Goal: Task Accomplishment & Management: Manage account settings

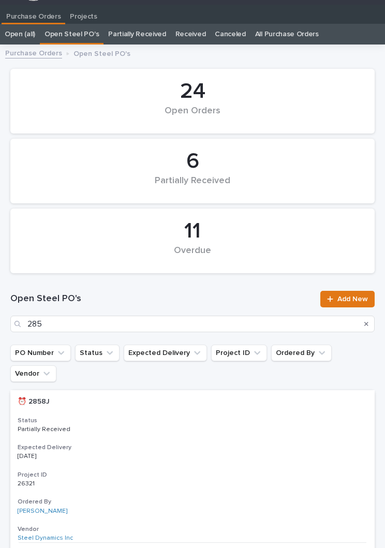
type input "2859"
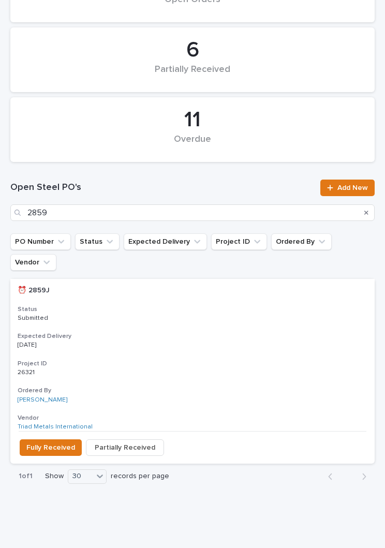
scroll to position [127, 0]
click at [202, 333] on h3 "Expected Delivery" at bounding box center [193, 337] width 350 height 8
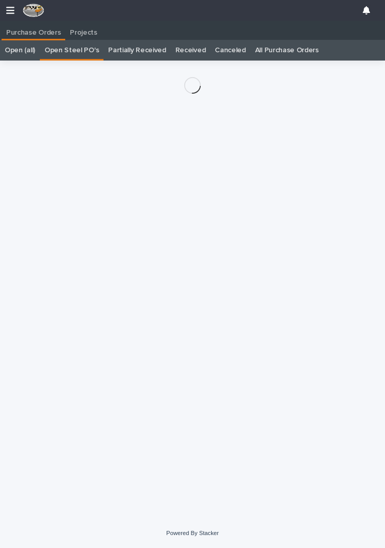
scroll to position [16, 0]
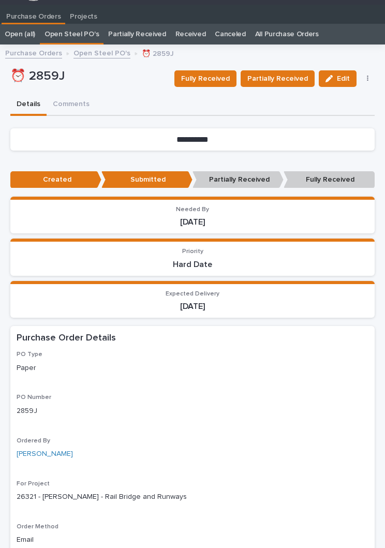
click at [213, 79] on span "Fully Received" at bounding box center [205, 78] width 49 height 12
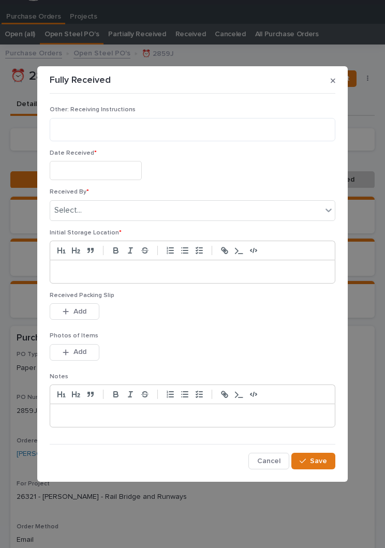
click at [113, 157] on div "Date Received *" at bounding box center [193, 168] width 286 height 39
click at [114, 169] on input "text" at bounding box center [96, 170] width 92 height 19
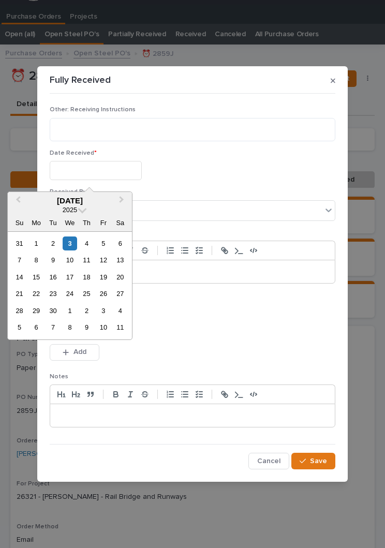
click at [74, 246] on div "3" at bounding box center [70, 243] width 14 height 14
type input "**********"
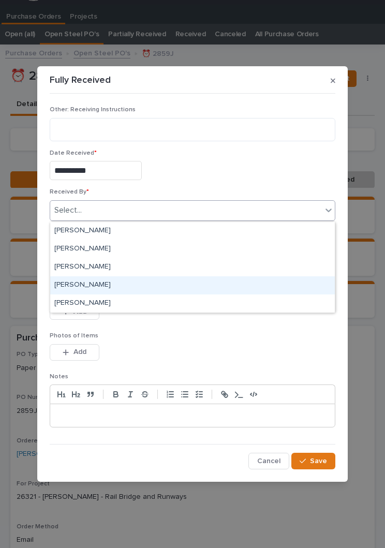
click at [113, 284] on div "[PERSON_NAME]" at bounding box center [192, 285] width 284 height 18
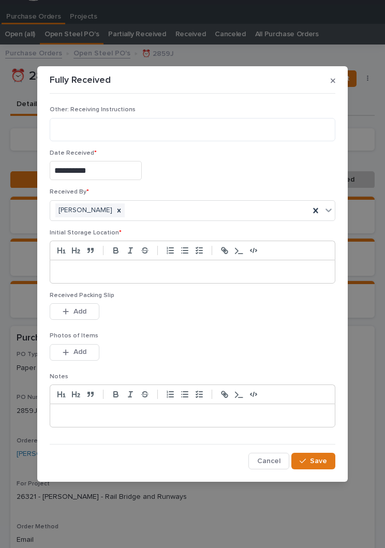
click at [170, 276] on p at bounding box center [192, 271] width 269 height 10
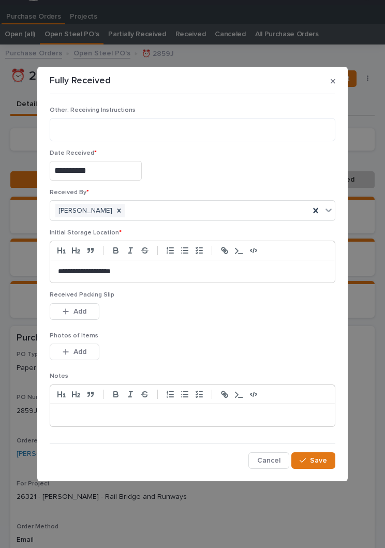
click at [200, 325] on div "Received Packing Slip This file cannot be opened Download File Add" at bounding box center [193, 311] width 286 height 40
click at [200, 326] on div "Received Packing Slip This file cannot be opened Download File Add" at bounding box center [193, 311] width 286 height 40
click at [72, 312] on div "button" at bounding box center [68, 311] width 10 height 7
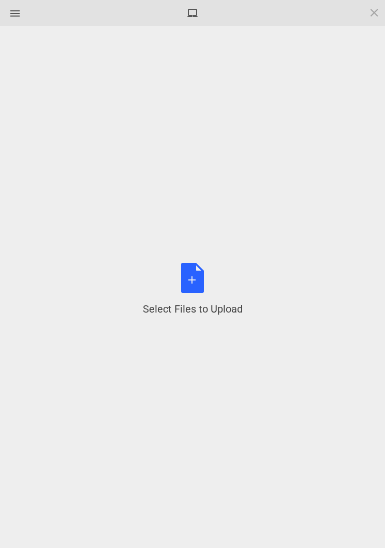
click at [202, 273] on div "Select Files to Upload or Drag and Drop, Copy and Paste Files" at bounding box center [193, 289] width 100 height 53
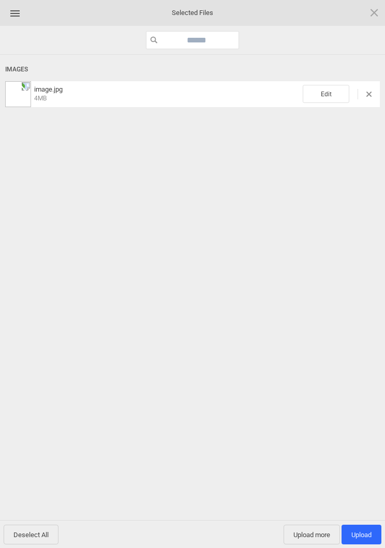
click at [332, 90] on span "Edit" at bounding box center [326, 94] width 47 height 18
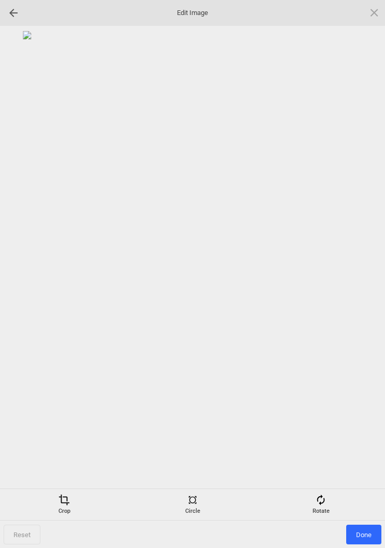
click at [329, 500] on div "Rotate" at bounding box center [320, 504] width 123 height 21
click at [358, 275] on div at bounding box center [362, 274] width 26 height 26
click at [358, 272] on div at bounding box center [362, 274] width 26 height 26
click at [361, 262] on div at bounding box center [362, 274] width 26 height 26
click at [361, 259] on div at bounding box center [192, 257] width 374 height 452
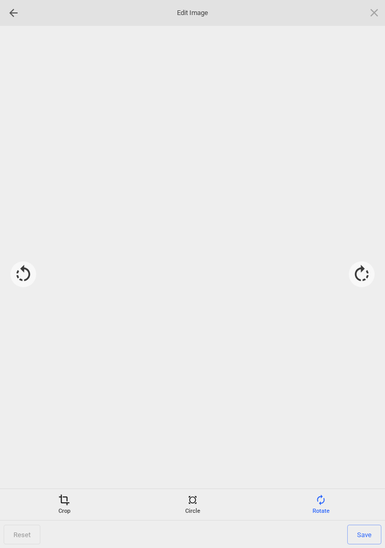
click at [369, 263] on div at bounding box center [362, 274] width 26 height 26
click at [365, 535] on span "Save" at bounding box center [364, 534] width 34 height 20
click at [360, 536] on span "Done" at bounding box center [363, 534] width 35 height 20
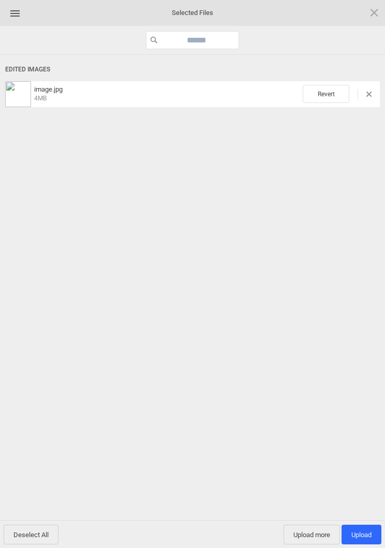
click at [310, 538] on span "Upload more" at bounding box center [311, 534] width 56 height 20
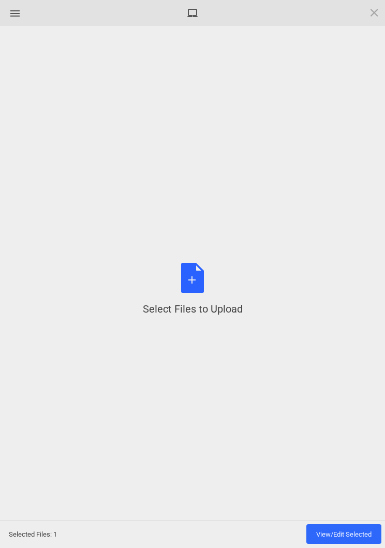
click at [194, 283] on div "Select Files to Upload or Drag and Drop, Copy and Paste Files" at bounding box center [193, 289] width 100 height 53
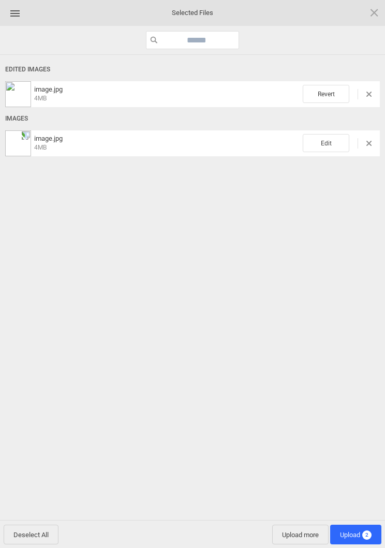
click at [335, 140] on span "Edit" at bounding box center [326, 143] width 47 height 18
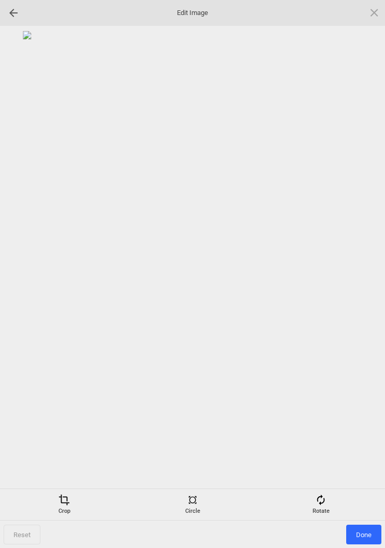
click at [324, 504] on span at bounding box center [320, 499] width 11 height 11
click at [355, 275] on div at bounding box center [362, 274] width 26 height 26
click at [365, 281] on div at bounding box center [362, 274] width 26 height 26
click at [371, 279] on div at bounding box center [362, 274] width 26 height 26
click at [367, 285] on div at bounding box center [362, 274] width 26 height 26
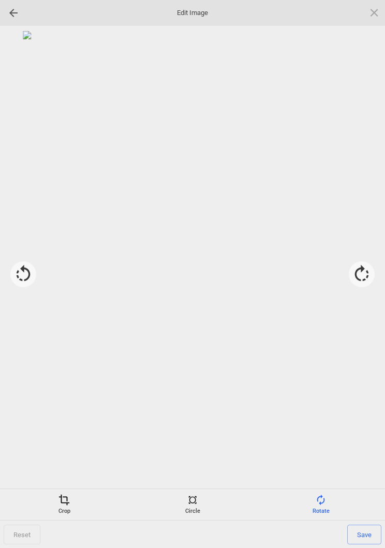
click at [362, 535] on span "Save" at bounding box center [364, 534] width 34 height 20
click at [377, 535] on span "Done" at bounding box center [363, 534] width 35 height 20
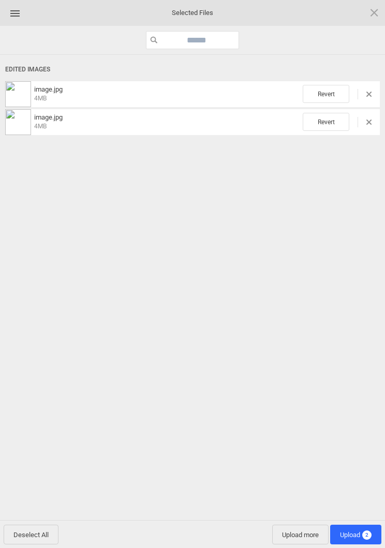
click at [362, 531] on span "Upload 2" at bounding box center [356, 535] width 32 height 8
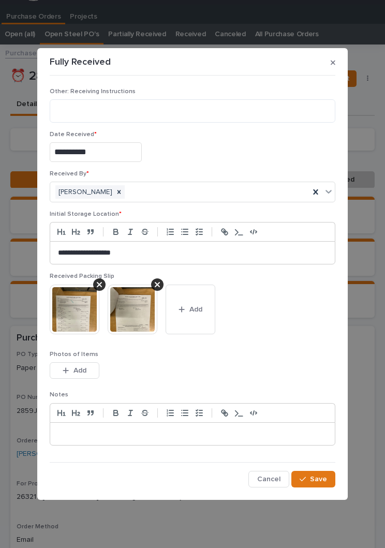
click at [319, 481] on span "Save" at bounding box center [318, 478] width 17 height 9
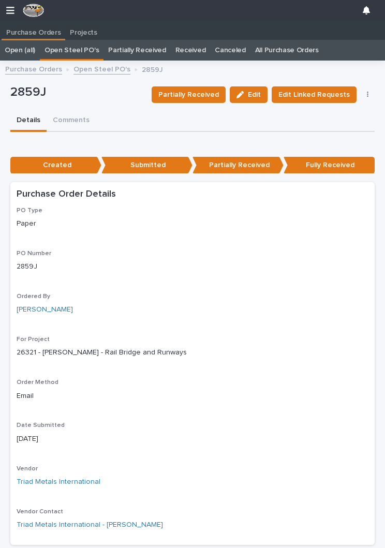
scroll to position [0, 0]
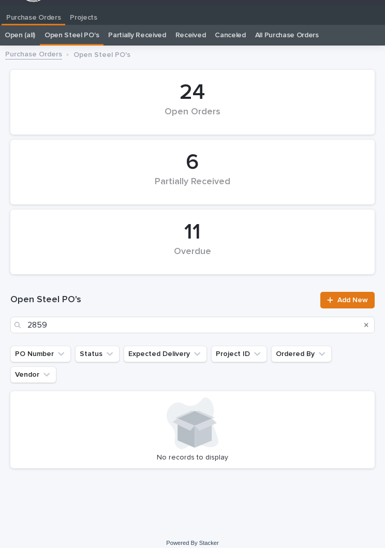
scroll to position [16, 0]
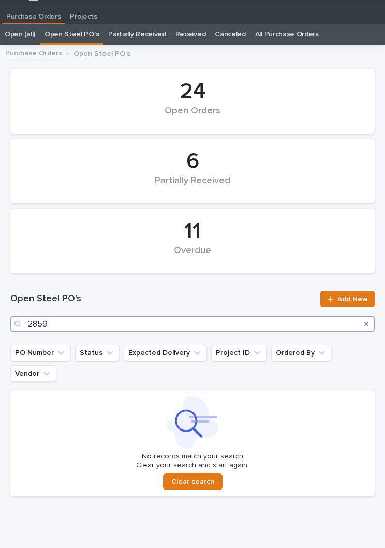
click at [176, 329] on input "2859" at bounding box center [192, 324] width 364 height 17
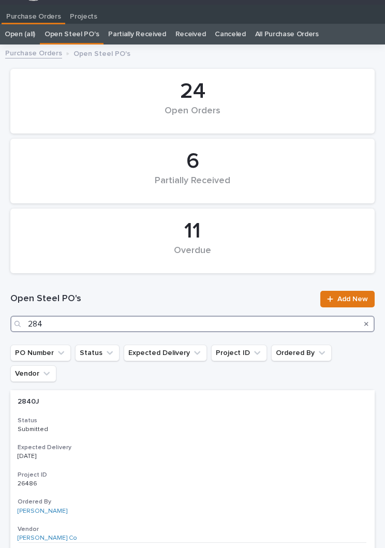
type input "2848"
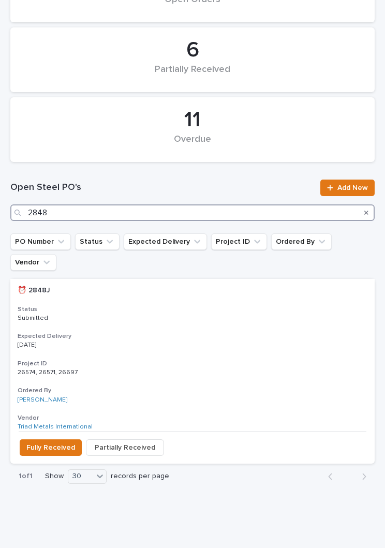
scroll to position [127, 0]
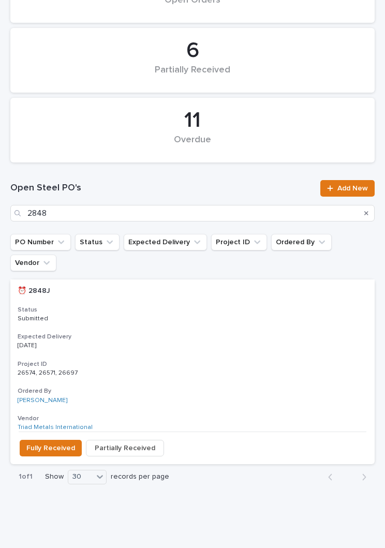
click at [201, 342] on p "[DATE]" at bounding box center [193, 345] width 350 height 7
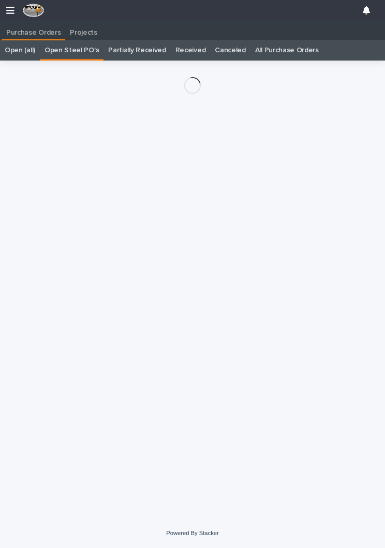
scroll to position [16, 0]
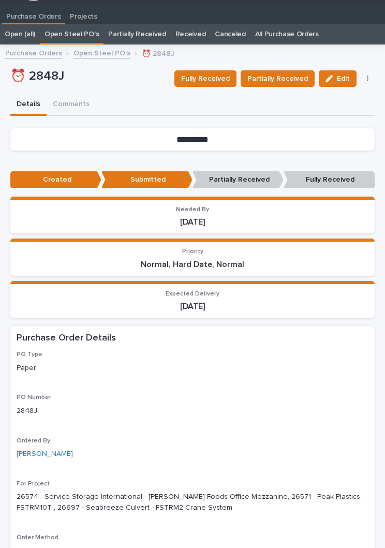
click at [289, 80] on span "Partially Received" at bounding box center [277, 78] width 61 height 12
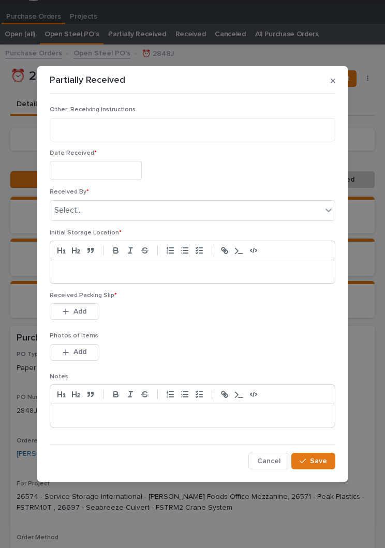
click at [113, 173] on input "text" at bounding box center [96, 170] width 92 height 19
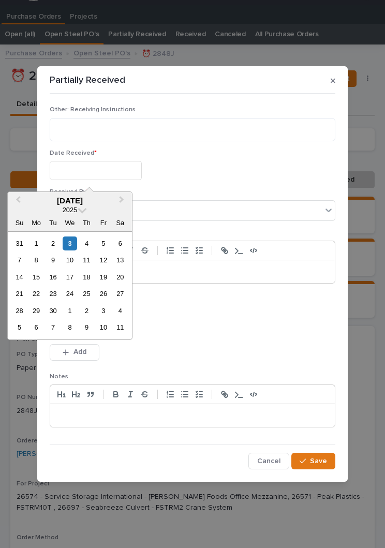
click at [74, 244] on div "3" at bounding box center [70, 243] width 14 height 14
type input "**********"
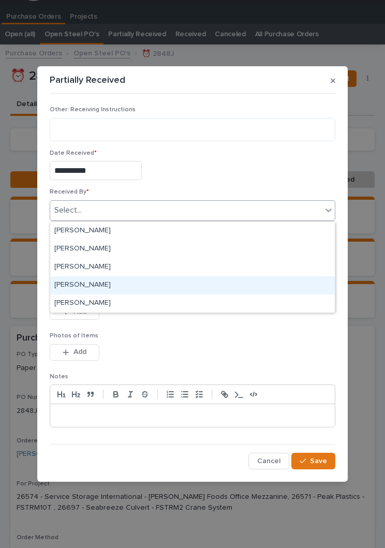
click at [111, 285] on div "[PERSON_NAME]" at bounding box center [192, 285] width 284 height 18
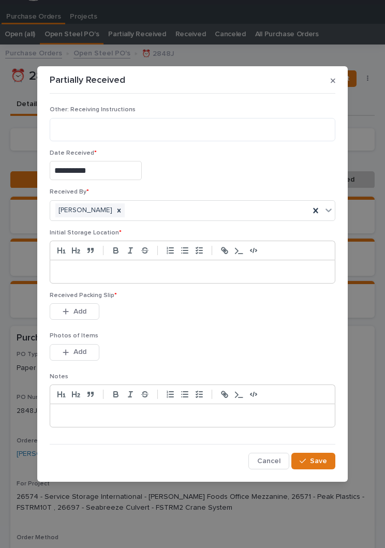
click at [193, 274] on p at bounding box center [192, 271] width 269 height 10
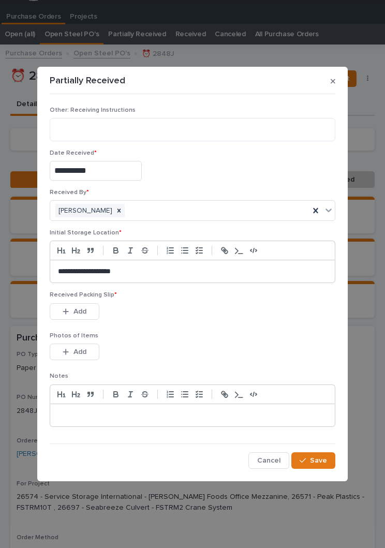
click at [207, 317] on div "This file cannot be opened Download File Add" at bounding box center [193, 313] width 286 height 21
click at [206, 317] on div "This file cannot be opened Download File Add" at bounding box center [193, 313] width 286 height 21
click at [91, 307] on button "Add" at bounding box center [75, 311] width 50 height 17
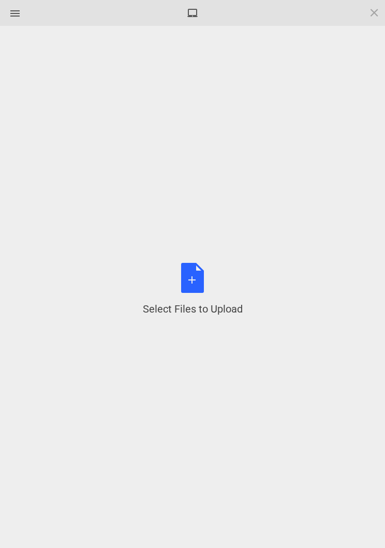
click at [197, 286] on div "Select Files to Upload or Drag and Drop, Copy and Paste Files" at bounding box center [193, 289] width 100 height 53
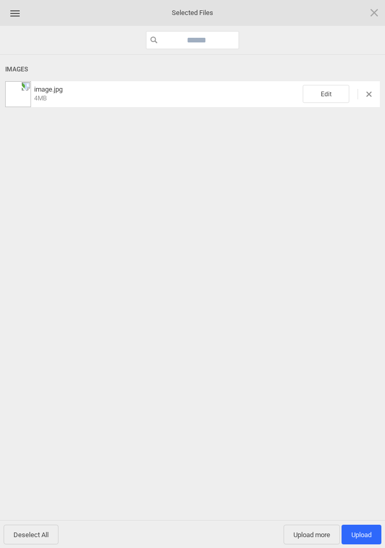
click at [333, 96] on span "Edit" at bounding box center [326, 94] width 47 height 18
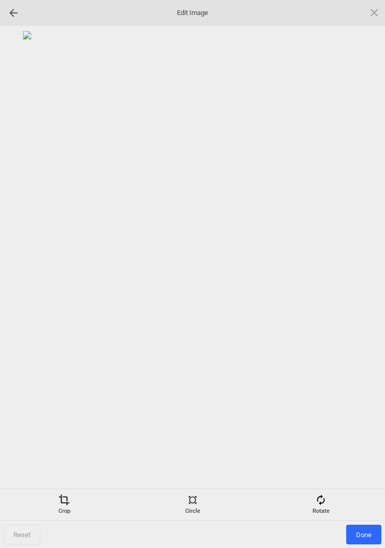
click at [331, 503] on div "Rotate" at bounding box center [320, 504] width 123 height 21
click at [362, 280] on div at bounding box center [362, 274] width 26 height 26
click at [370, 271] on div at bounding box center [362, 274] width 26 height 26
click at [374, 278] on div at bounding box center [362, 274] width 26 height 26
click at [366, 268] on div at bounding box center [362, 274] width 26 height 26
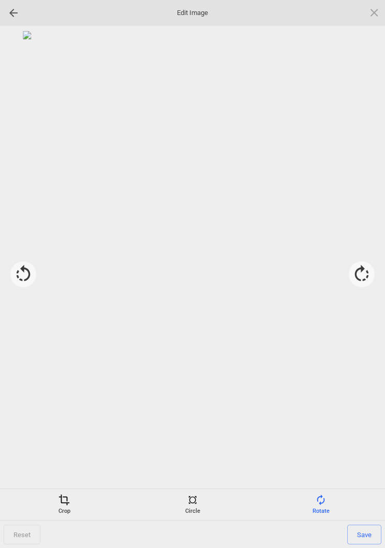
click at [358, 528] on span "Save" at bounding box center [364, 534] width 34 height 20
click at [362, 527] on span "Done" at bounding box center [363, 534] width 35 height 20
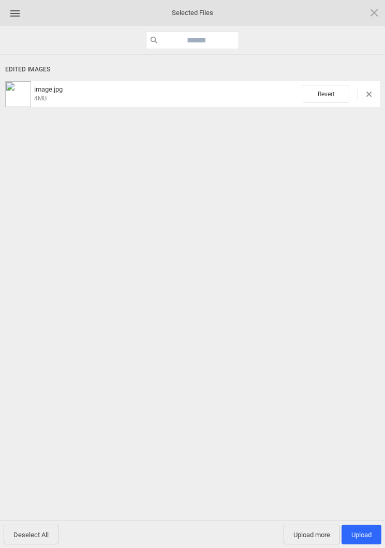
click at [314, 532] on span "Upload more" at bounding box center [311, 534] width 56 height 20
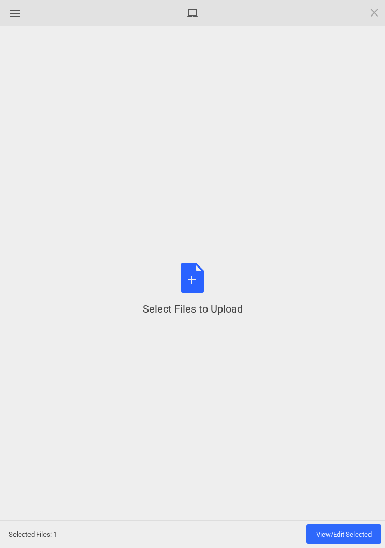
click at [201, 288] on div "Select Files to Upload or Drag and Drop, Copy and Paste Files" at bounding box center [193, 289] width 100 height 53
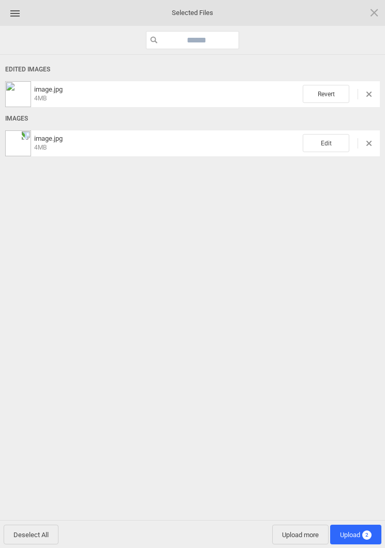
click at [338, 137] on span "Edit" at bounding box center [326, 143] width 47 height 18
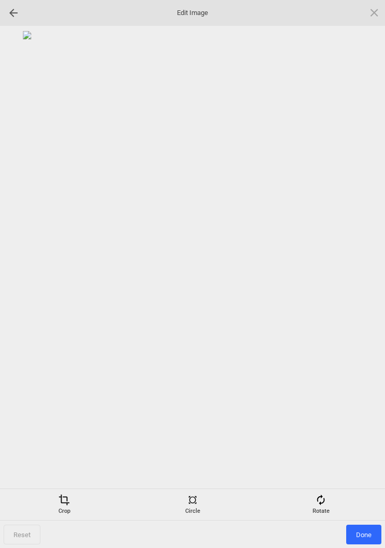
click at [328, 501] on div "Rotate" at bounding box center [320, 504] width 123 height 21
click at [366, 273] on div at bounding box center [362, 274] width 26 height 26
click at [364, 275] on div at bounding box center [362, 274] width 26 height 26
click at [373, 272] on div at bounding box center [362, 274] width 26 height 26
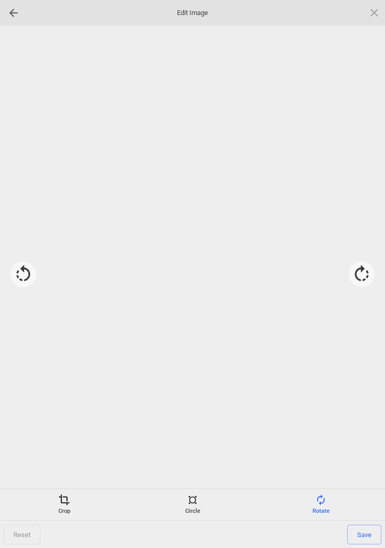
click at [376, 274] on div at bounding box center [192, 257] width 374 height 452
click at [377, 536] on span "Save" at bounding box center [364, 534] width 34 height 20
click at [376, 535] on span "Done" at bounding box center [363, 534] width 35 height 20
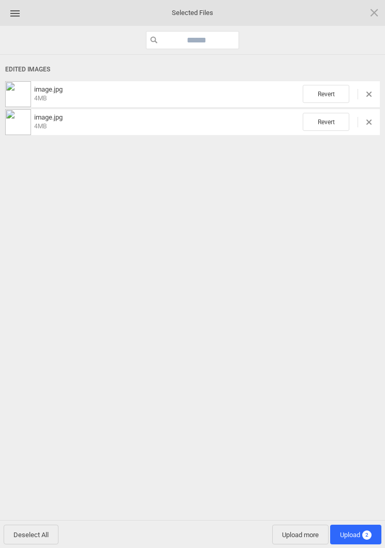
click at [364, 537] on span "2" at bounding box center [366, 534] width 9 height 9
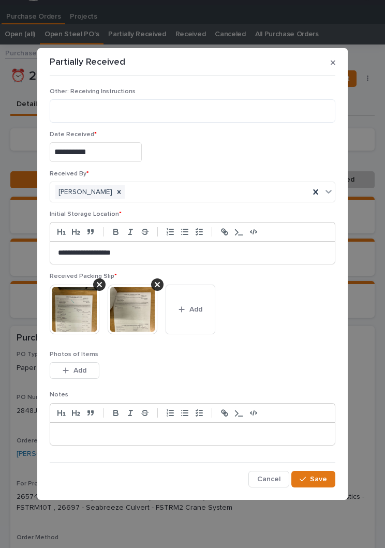
click at [319, 478] on span "Save" at bounding box center [318, 478] width 17 height 9
